Goal: Task Accomplishment & Management: Use online tool/utility

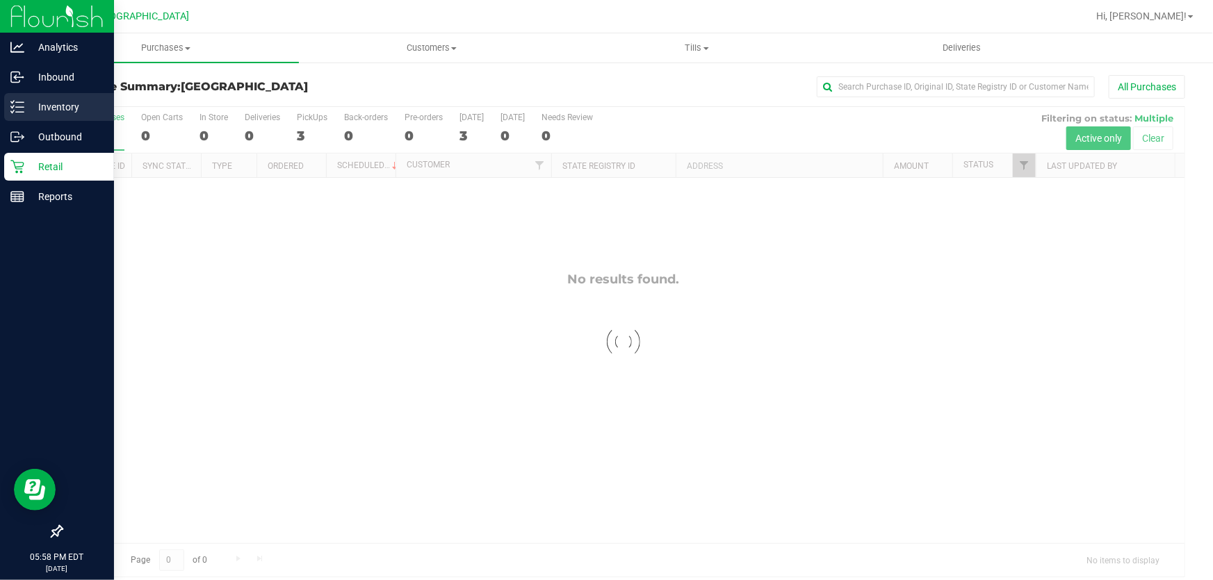
click at [32, 108] on p "Inventory" at bounding box center [65, 107] width 83 height 17
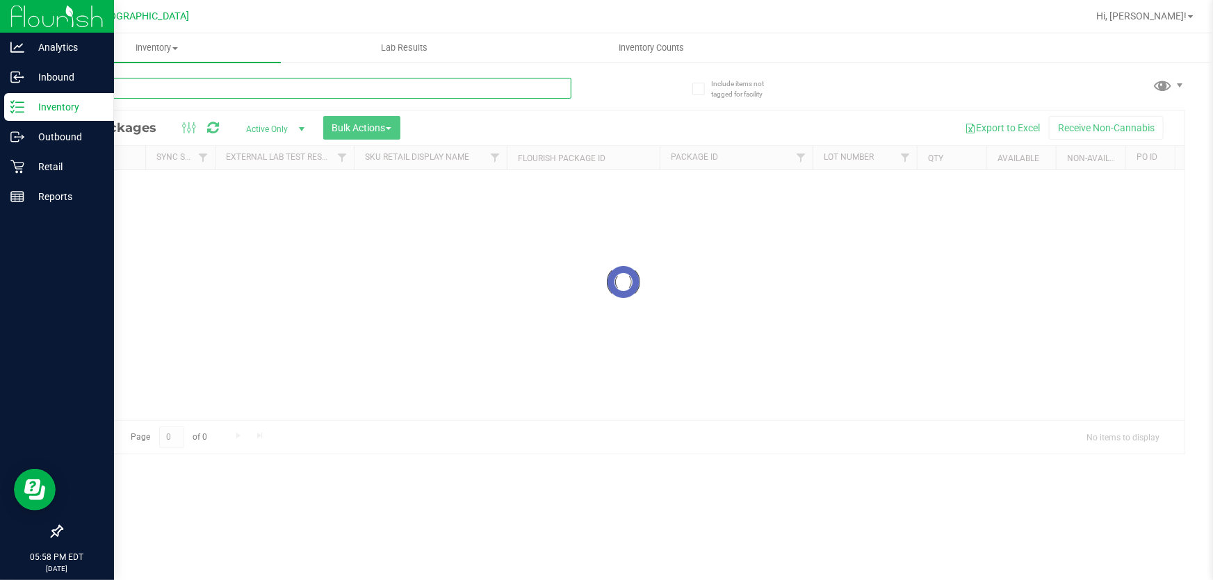
click at [167, 91] on input "text" at bounding box center [316, 88] width 510 height 21
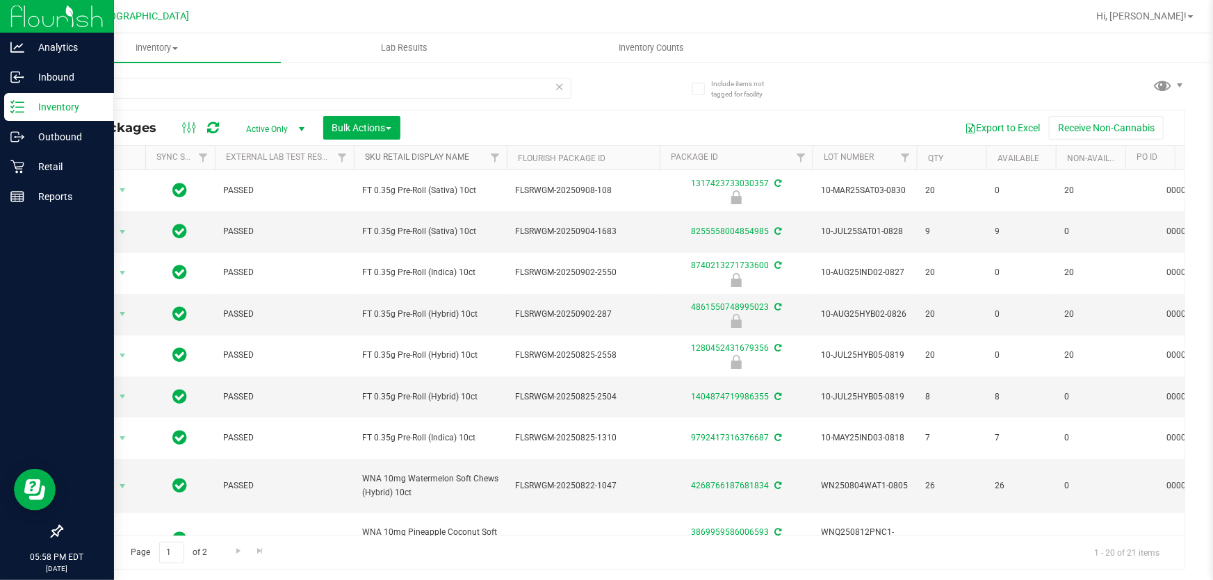
click at [395, 159] on link "Sku Retail Display Name" at bounding box center [417, 157] width 104 height 10
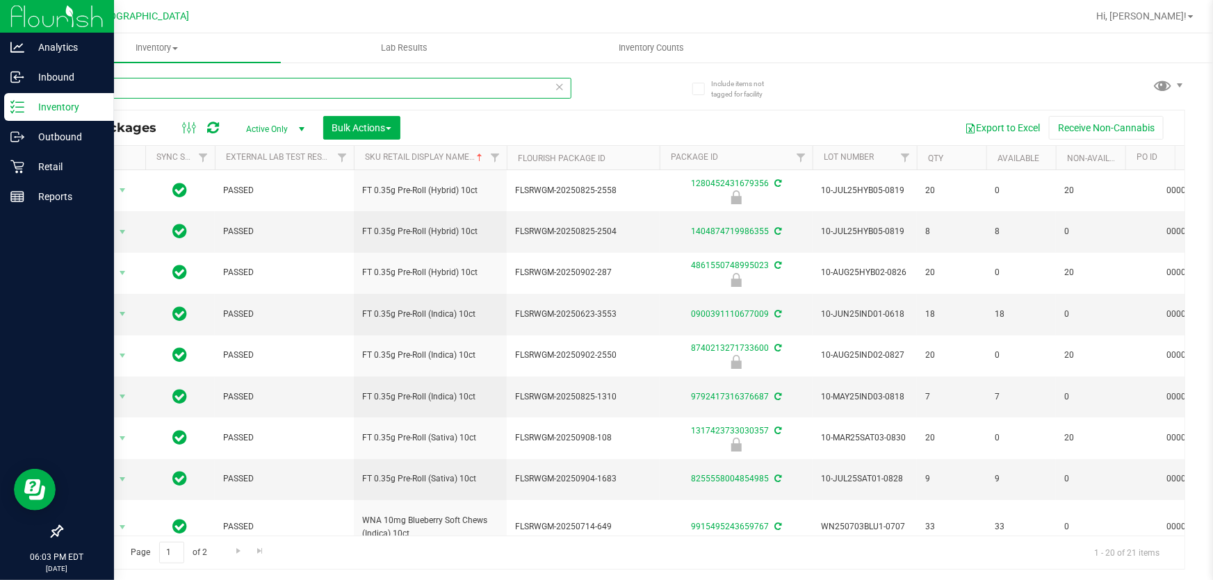
drag, startPoint x: 99, startPoint y: 85, endPoint x: 0, endPoint y: 19, distance: 118.7
click at [0, 19] on div "Analytics Inbound Inventory Outbound Retail Reports 06:03 PM EDT [DATE] 09/28 […" at bounding box center [606, 290] width 1213 height 580
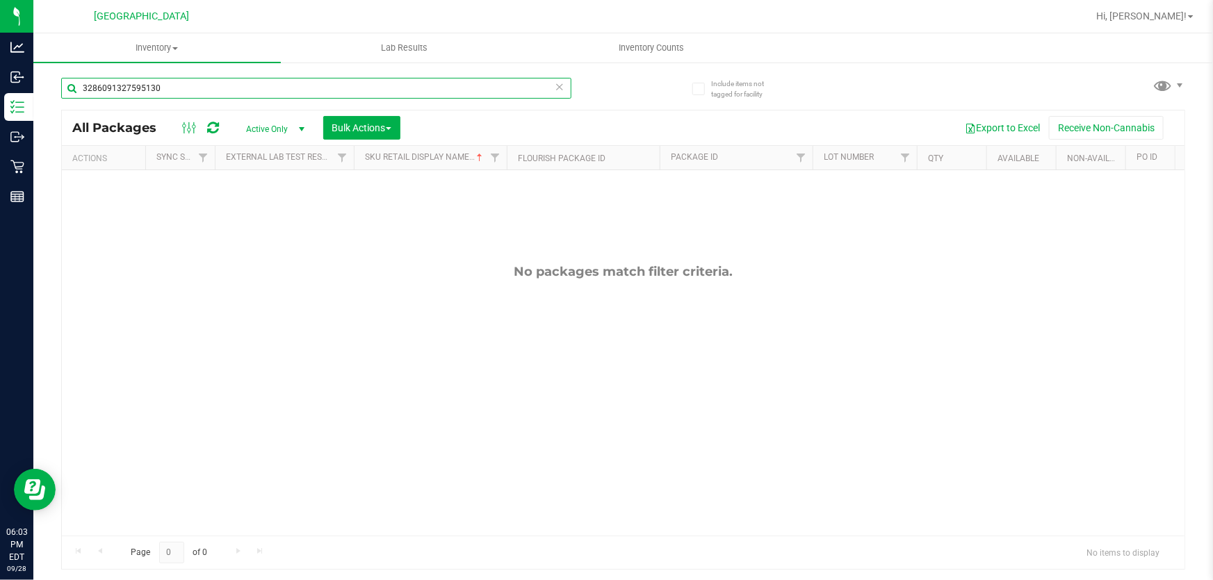
drag, startPoint x: 172, startPoint y: 88, endPoint x: 0, endPoint y: -30, distance: 208.4
click at [0, 0] on html "Analytics Inbound Inventory Outbound Retail Reports 06:03 PM EDT [DATE] 09/28 […" at bounding box center [606, 290] width 1213 height 580
type input "8896509985144024"
